Goal: Task Accomplishment & Management: Use online tool/utility

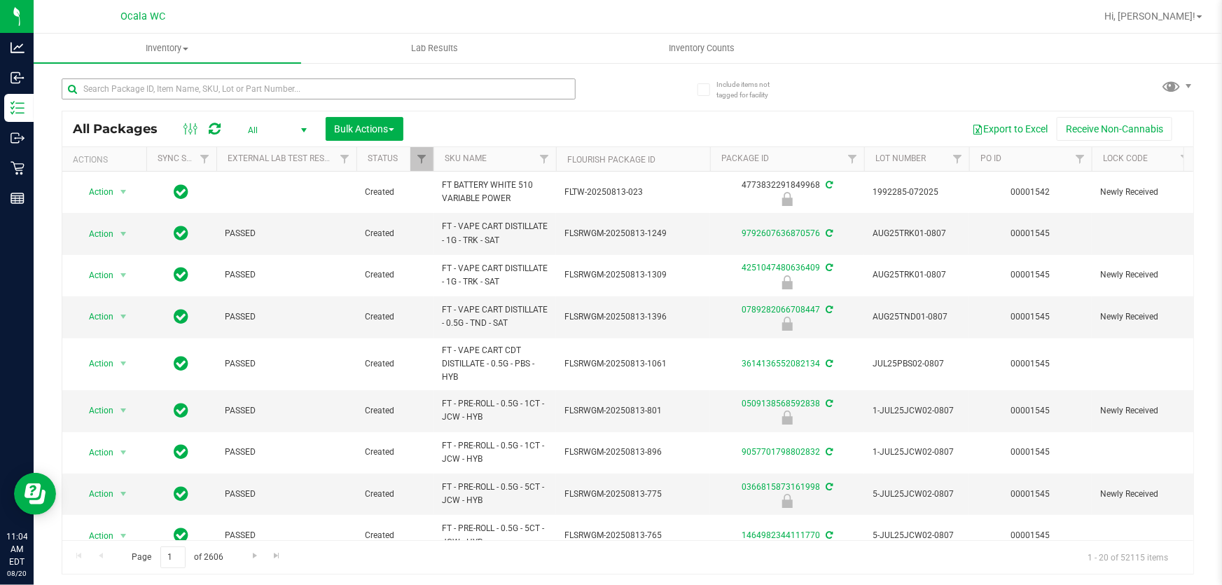
click at [151, 88] on input "text" at bounding box center [319, 88] width 514 height 21
type input "8685560442526433"
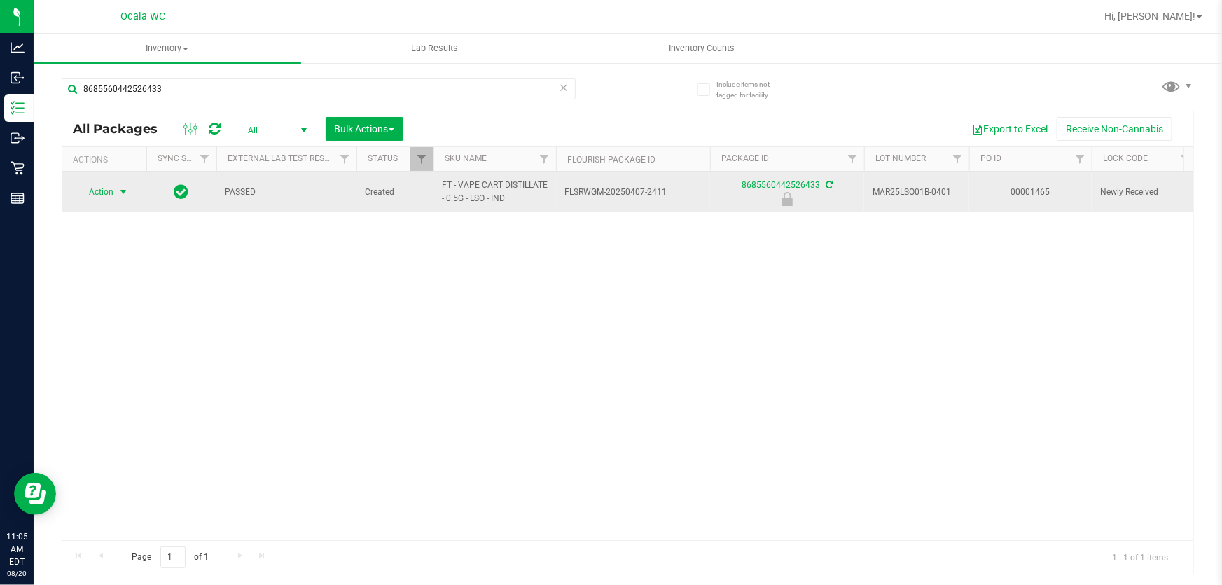
click at [97, 191] on span "Action" at bounding box center [95, 192] width 38 height 20
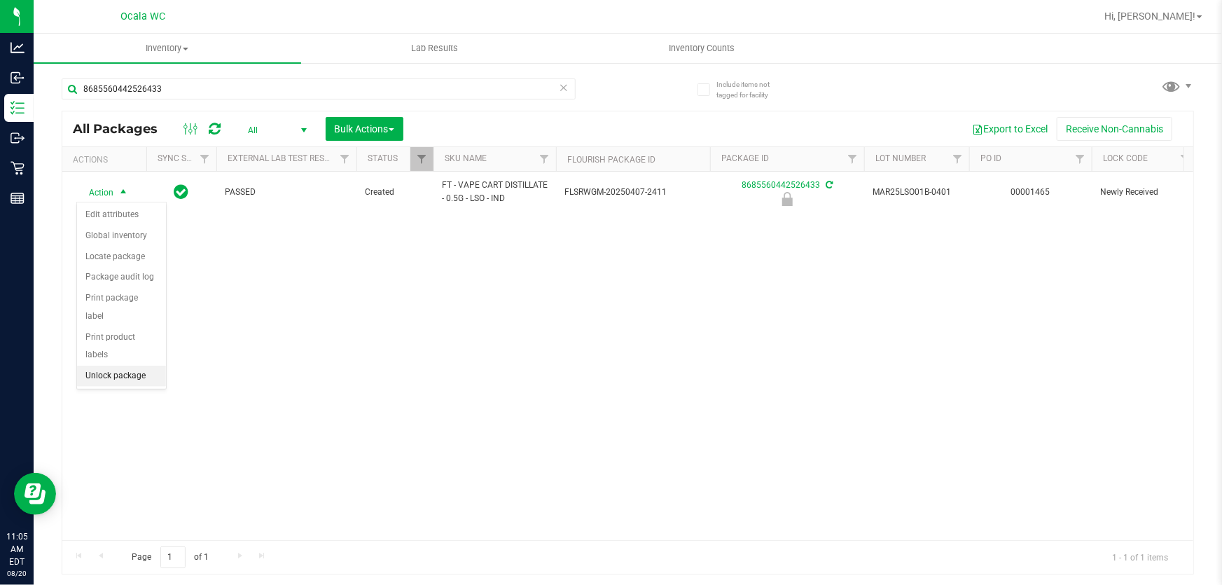
click at [119, 366] on li "Unlock package" at bounding box center [121, 376] width 89 height 21
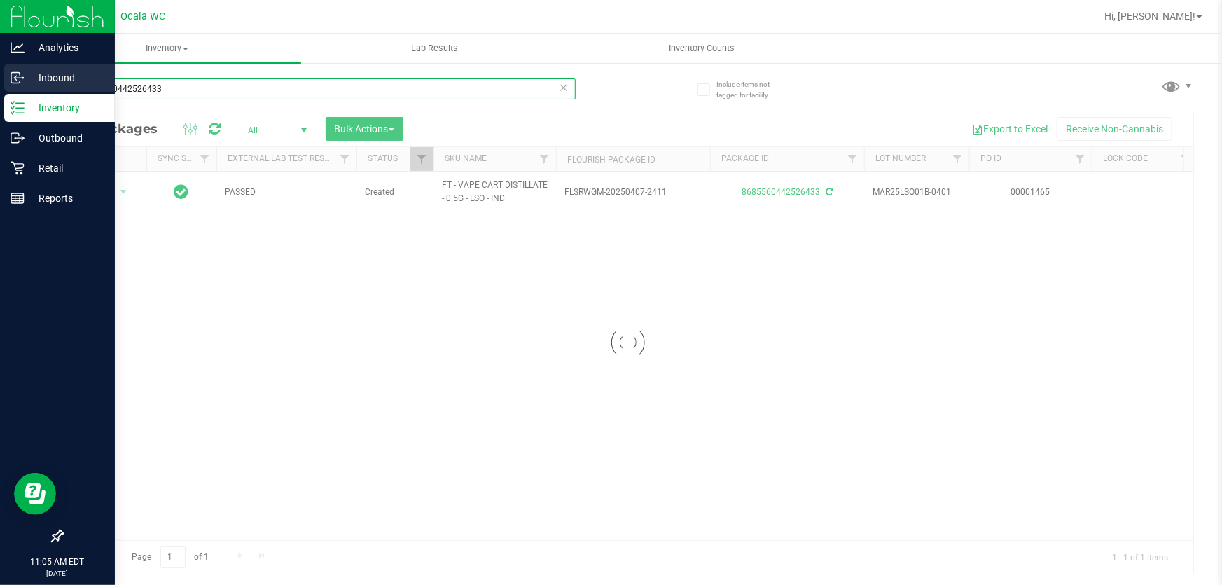
drag, startPoint x: 191, startPoint y: 92, endPoint x: 0, endPoint y: 64, distance: 192.7
click at [0, 64] on div "Analytics Inbound Inventory Outbound Retail Reports 11:05 AM EDT [DATE] 08/20 O…" at bounding box center [611, 292] width 1222 height 585
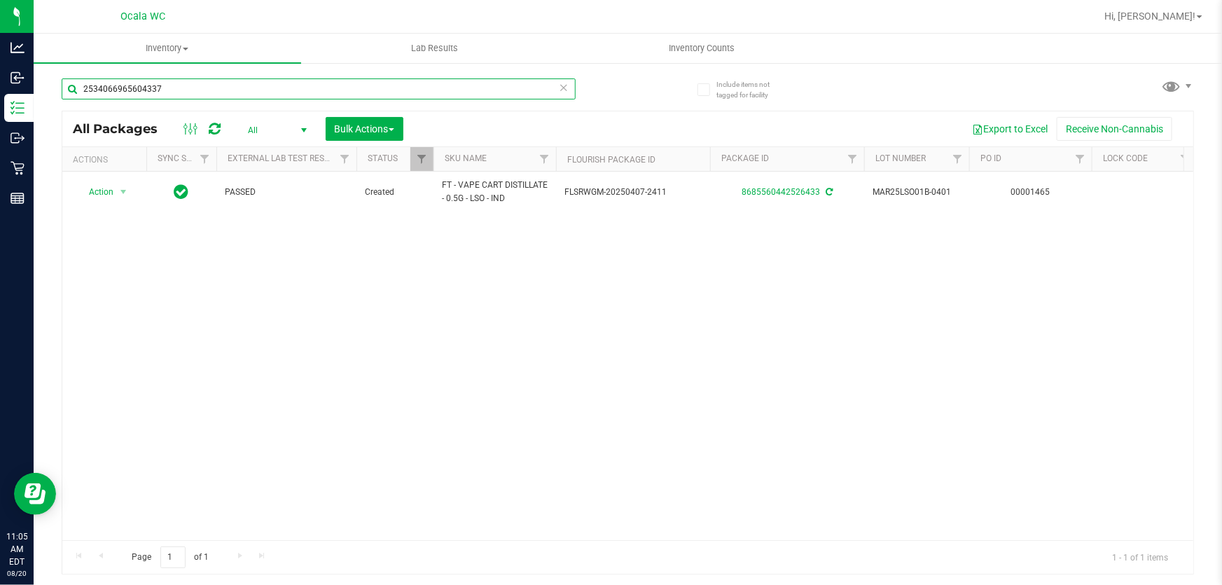
type input "2534066965604337"
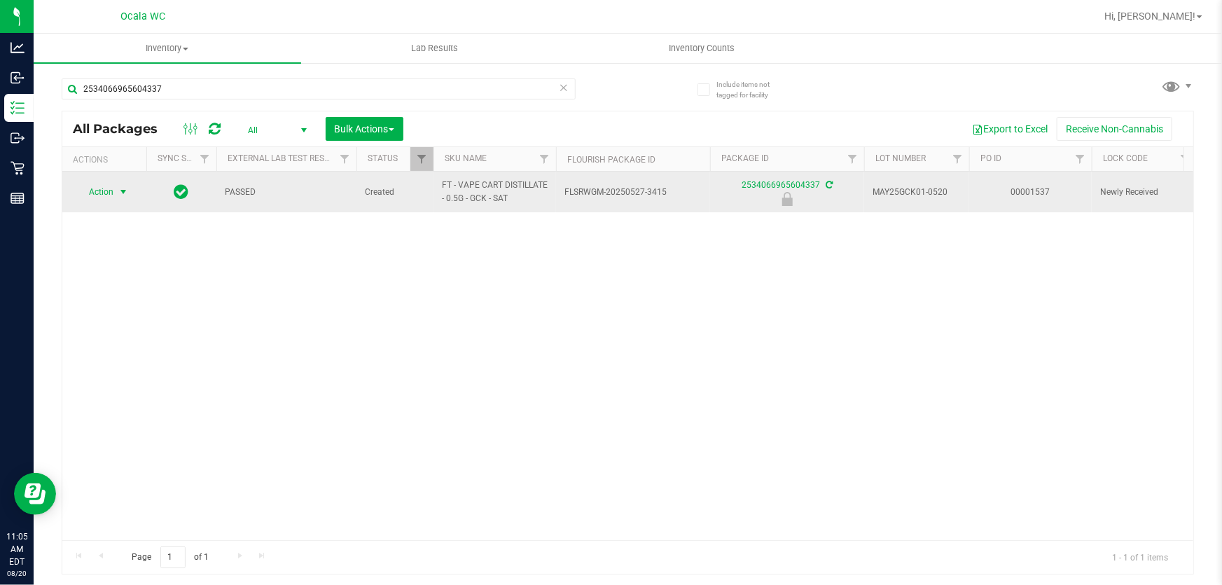
click at [99, 191] on span "Action" at bounding box center [95, 192] width 38 height 20
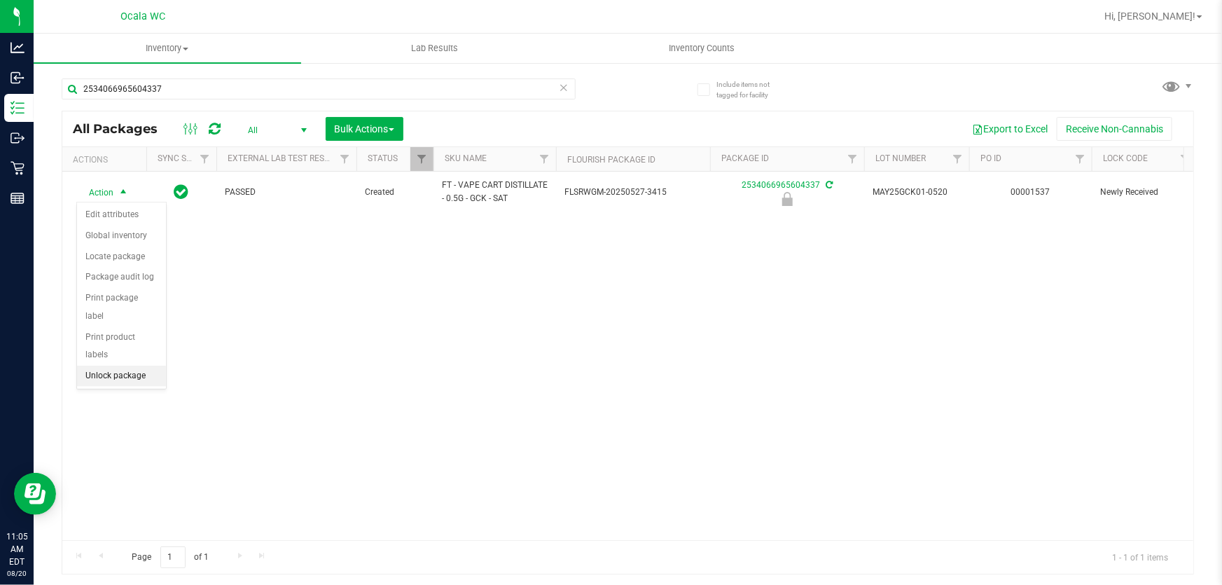
click at [135, 366] on li "Unlock package" at bounding box center [121, 376] width 89 height 21
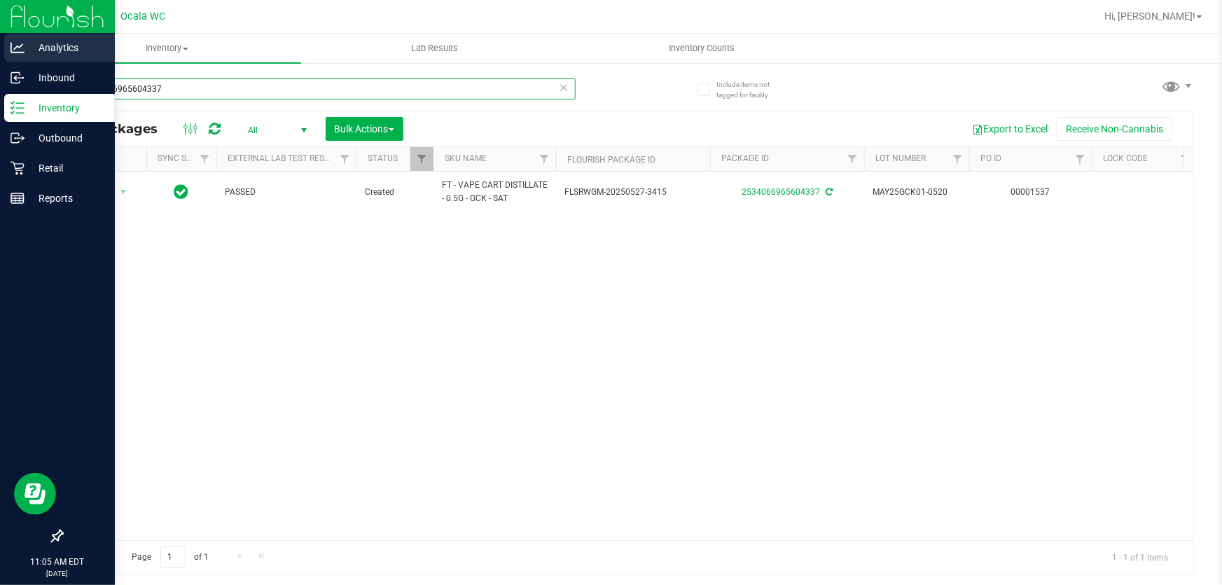
drag, startPoint x: 201, startPoint y: 88, endPoint x: 0, endPoint y: 53, distance: 204.1
click at [0, 54] on div "Analytics Inbound Inventory Outbound Retail Reports 11:05 AM EDT [DATE] 08/20 O…" at bounding box center [611, 292] width 1222 height 585
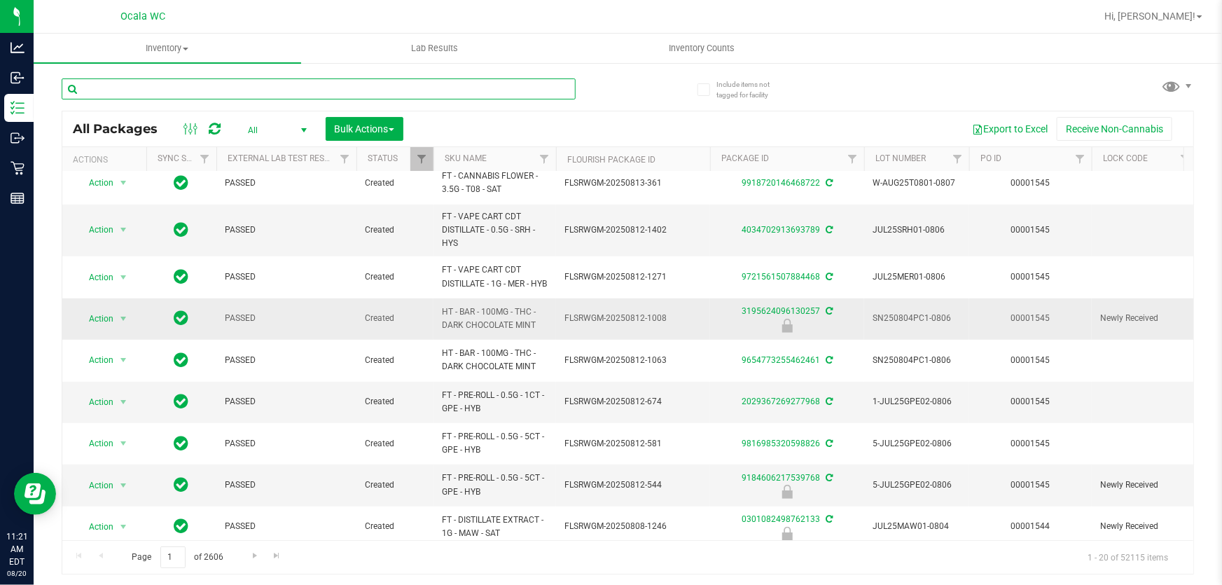
scroll to position [503, 0]
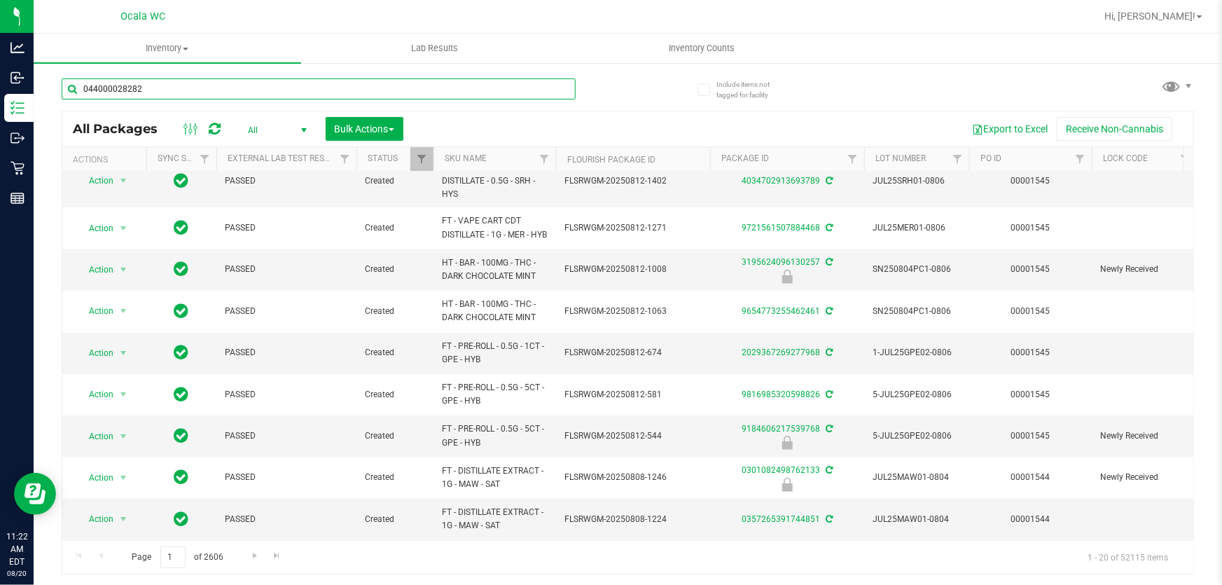
type input "044000028282"
